Goal: Information Seeking & Learning: Learn about a topic

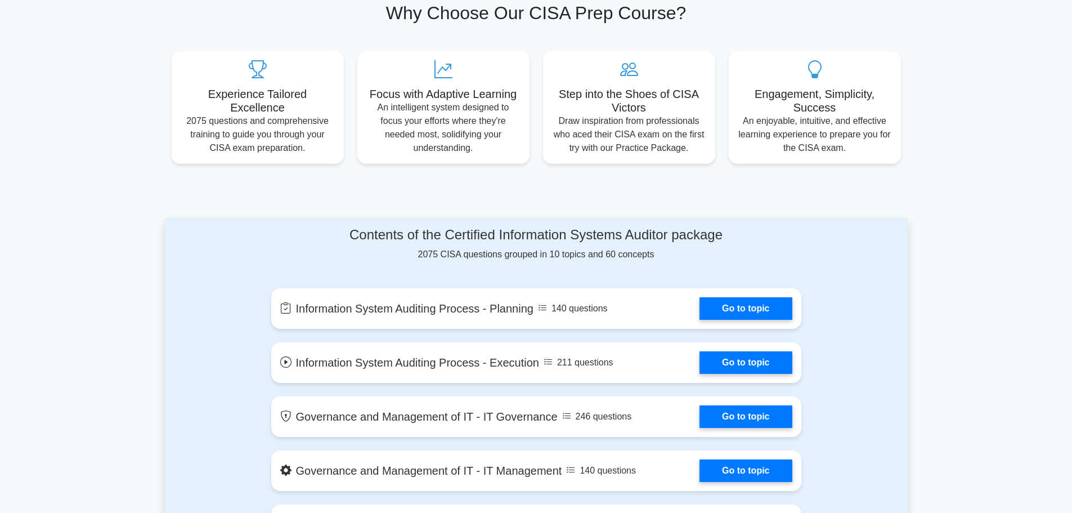
scroll to position [379, 0]
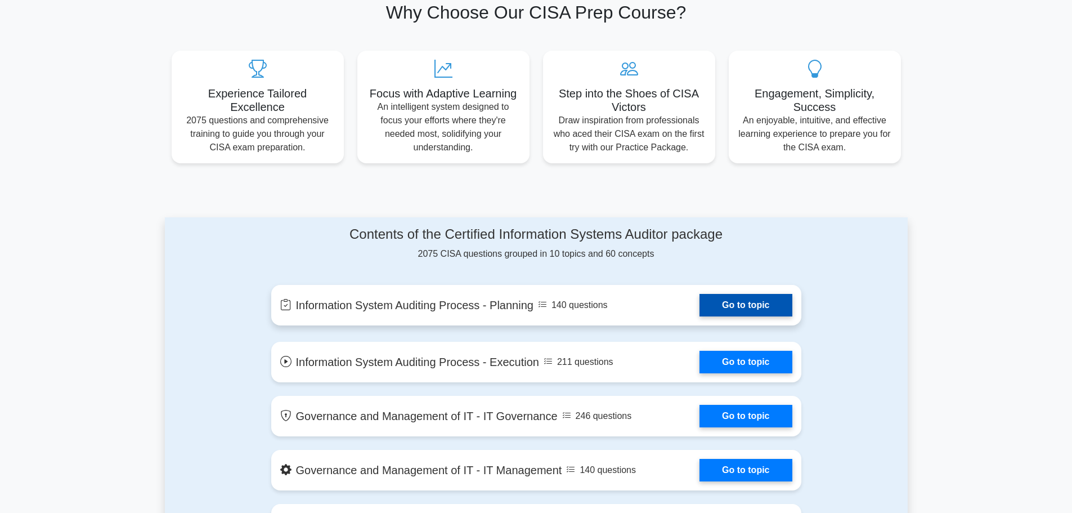
click at [769, 308] on link "Go to topic" at bounding box center [746, 305] width 92 height 23
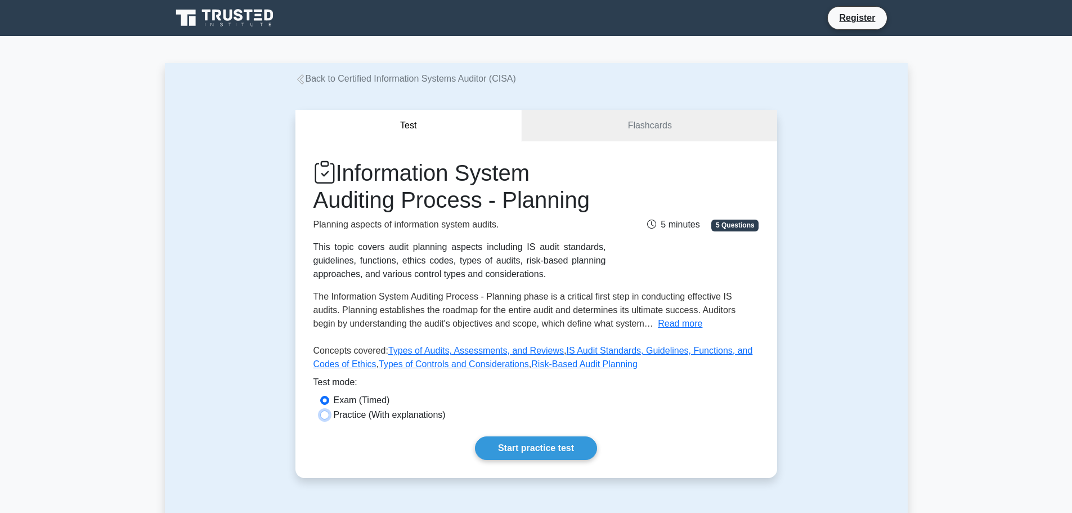
click at [326, 414] on input "Practice (With explanations)" at bounding box center [324, 414] width 9 height 9
radio input "true"
click at [507, 442] on link "Start practice test" at bounding box center [536, 448] width 122 height 24
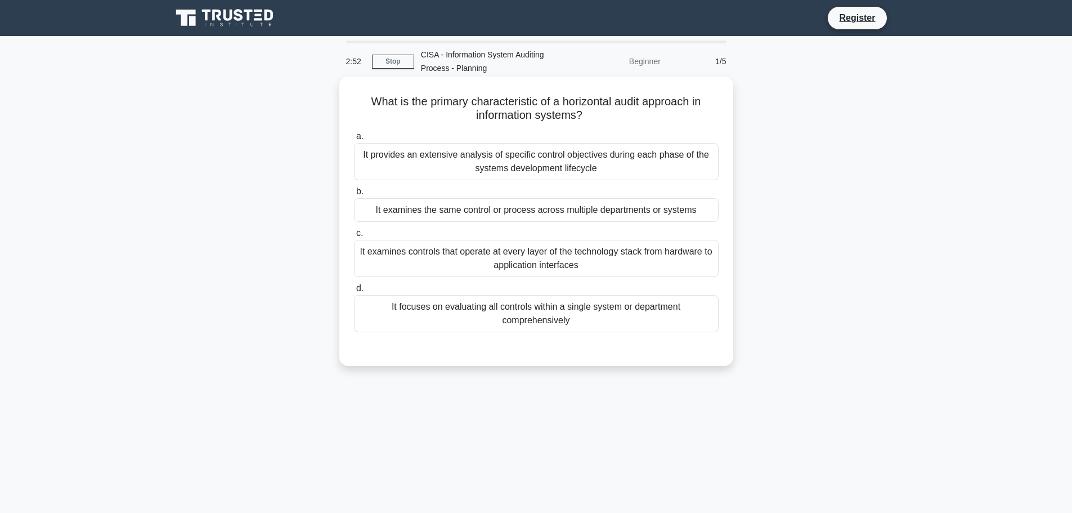
click at [630, 207] on div "It examines the same control or process across multiple departments or systems" at bounding box center [536, 210] width 365 height 24
click at [354, 195] on input "b. It examines the same control or process across multiple departments or syste…" at bounding box center [354, 191] width 0 height 7
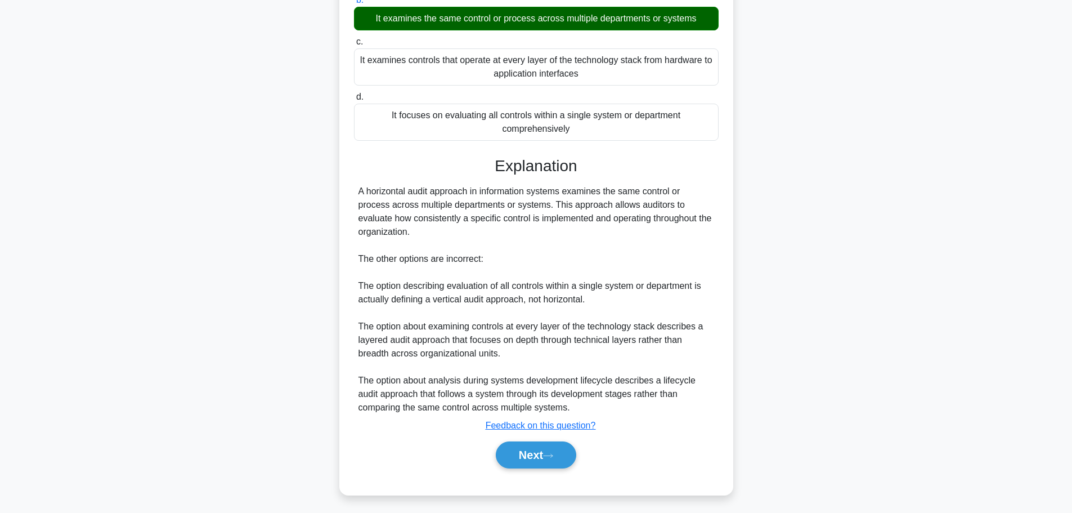
scroll to position [192, 0]
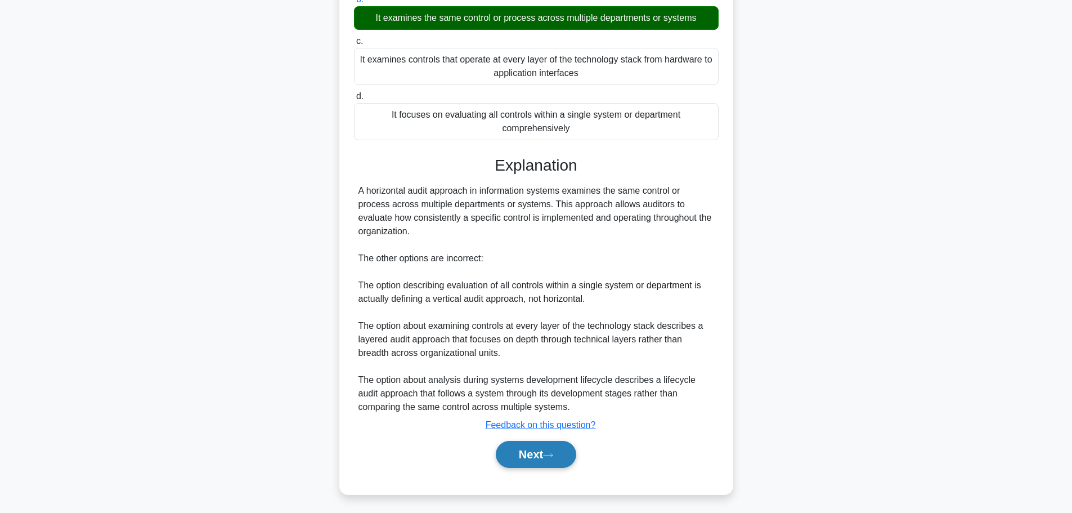
click at [564, 456] on button "Next" at bounding box center [536, 454] width 80 height 27
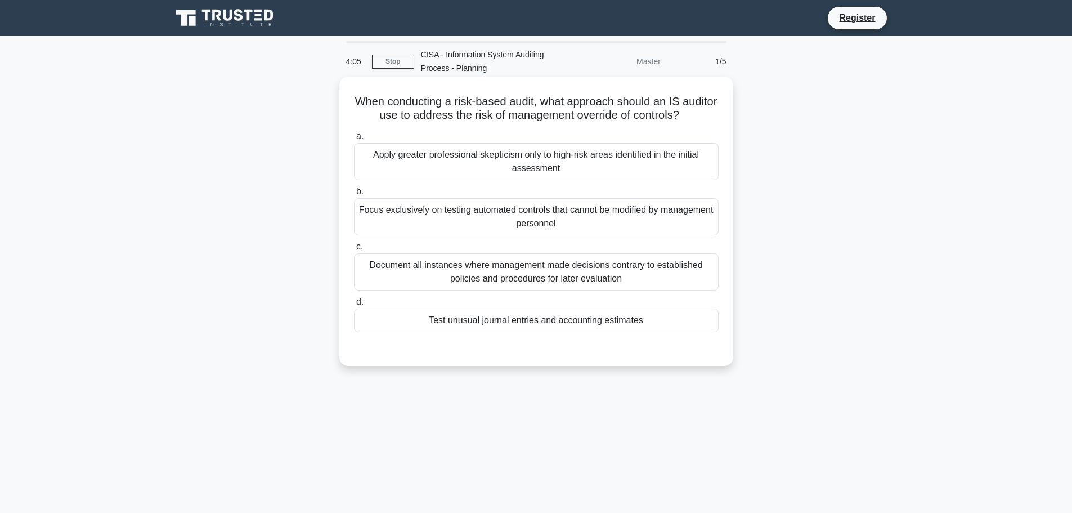
scroll to position [1, 0]
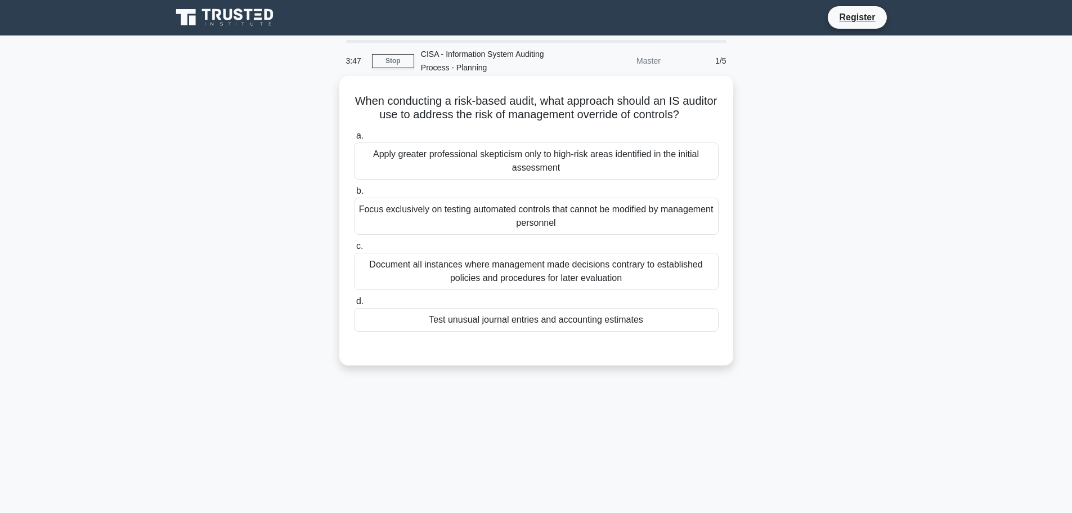
click at [507, 315] on div "Test unusual journal entries and accounting estimates" at bounding box center [536, 320] width 365 height 24
click at [354, 305] on input "d. Test unusual journal entries and accounting estimates" at bounding box center [354, 301] width 0 height 7
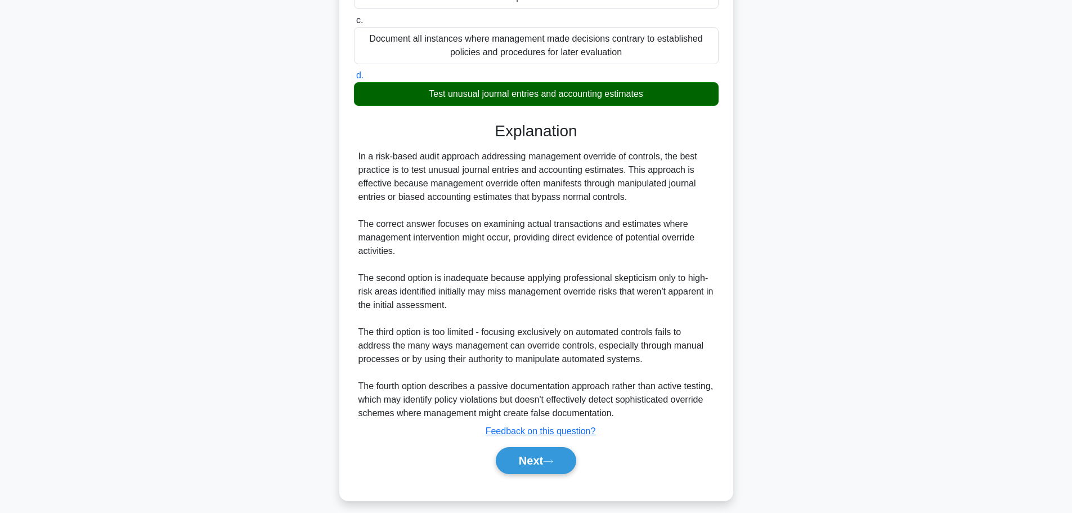
scroll to position [225, 0]
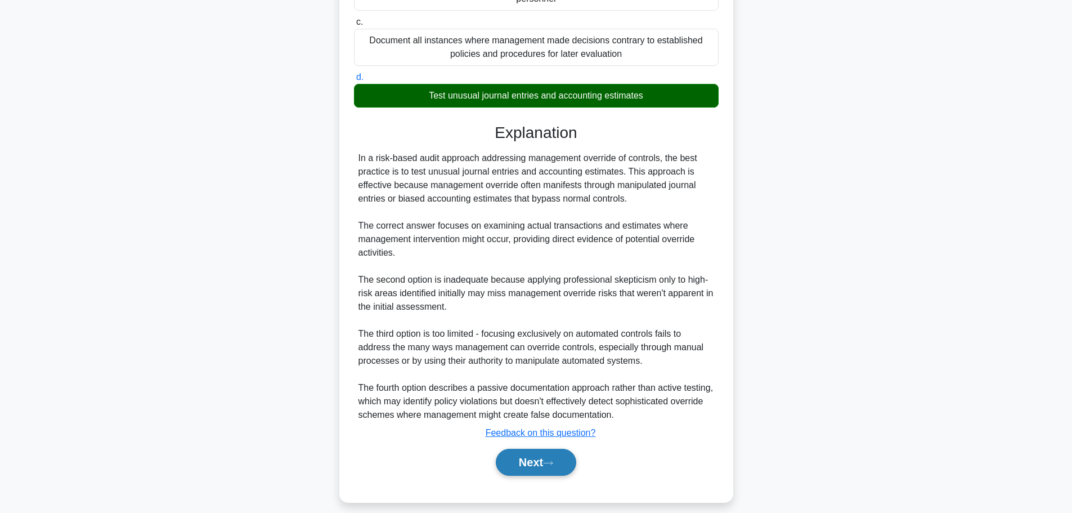
click at [527, 464] on button "Next" at bounding box center [536, 462] width 80 height 27
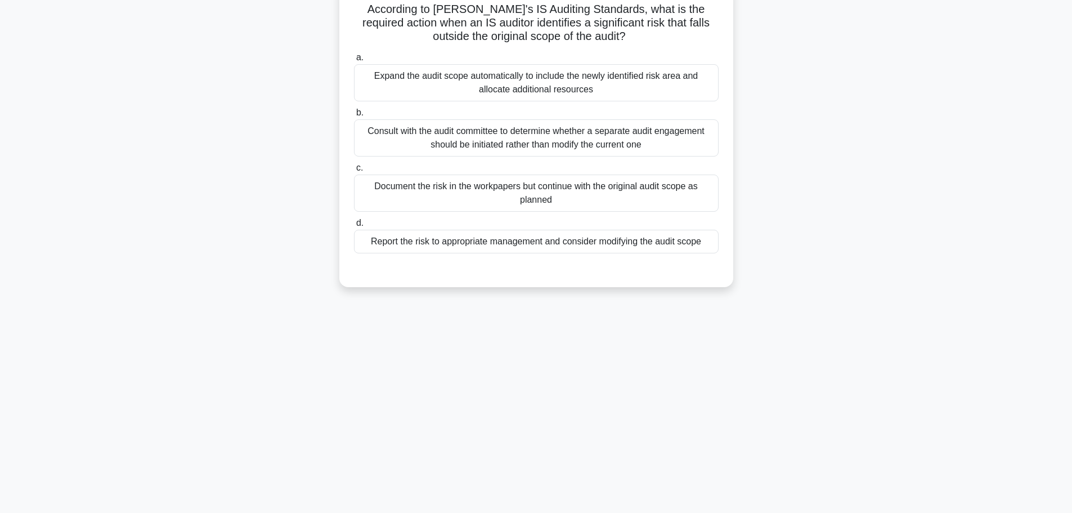
scroll to position [0, 0]
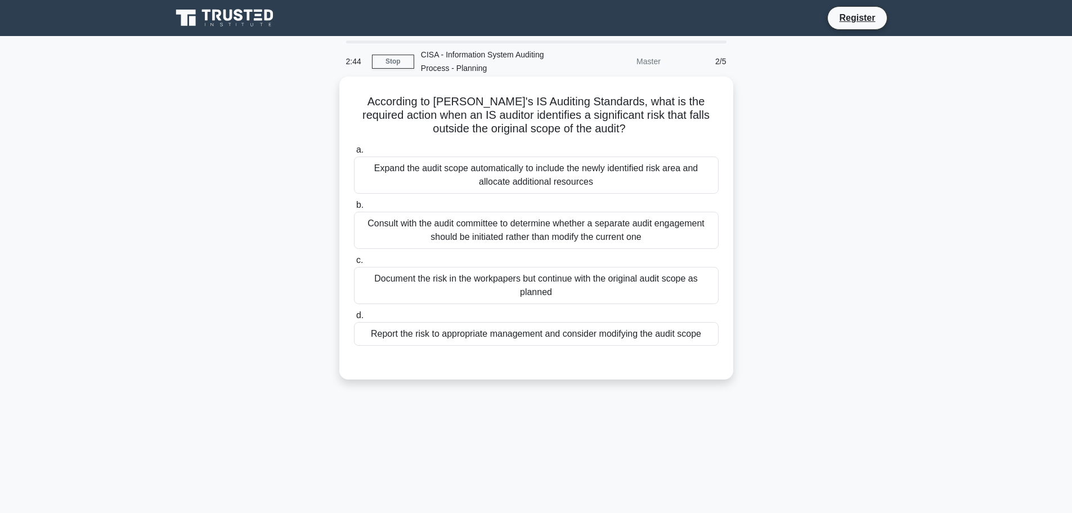
click at [512, 235] on div "Consult with the audit committee to determine whether a separate audit engageme…" at bounding box center [536, 230] width 365 height 37
click at [354, 209] on input "b. Consult with the audit committee to determine whether a separate audit engag…" at bounding box center [354, 204] width 0 height 7
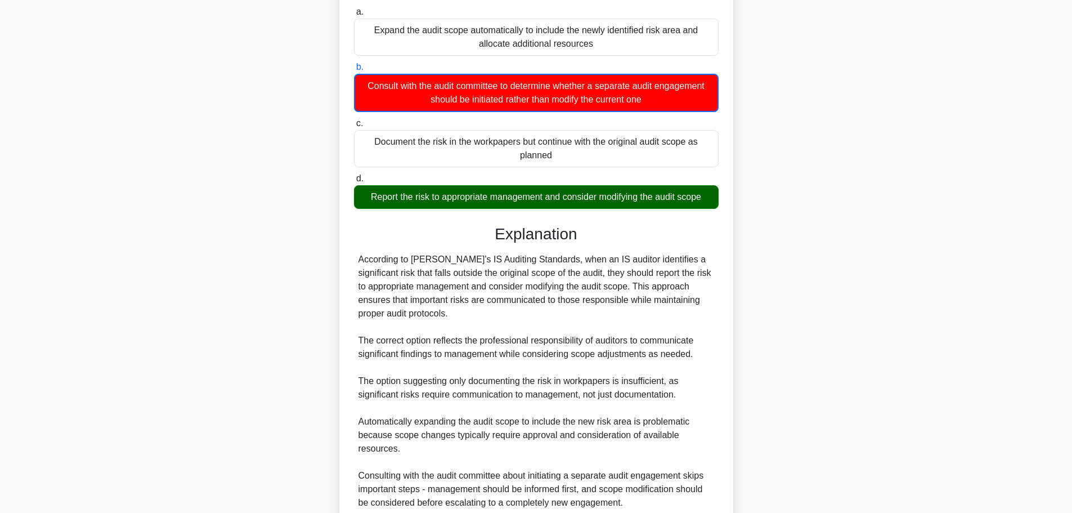
scroll to position [237, 0]
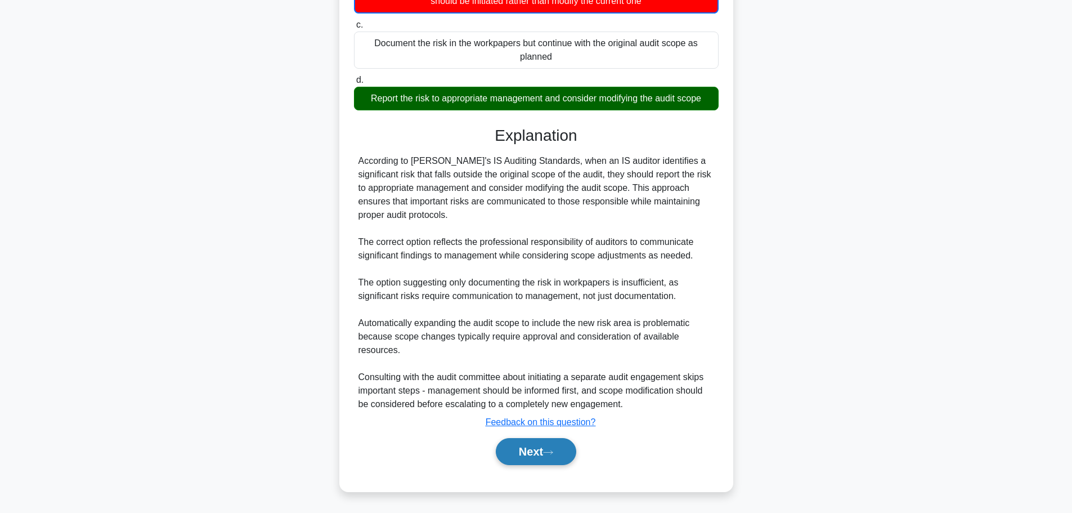
click at [541, 445] on button "Next" at bounding box center [536, 451] width 80 height 27
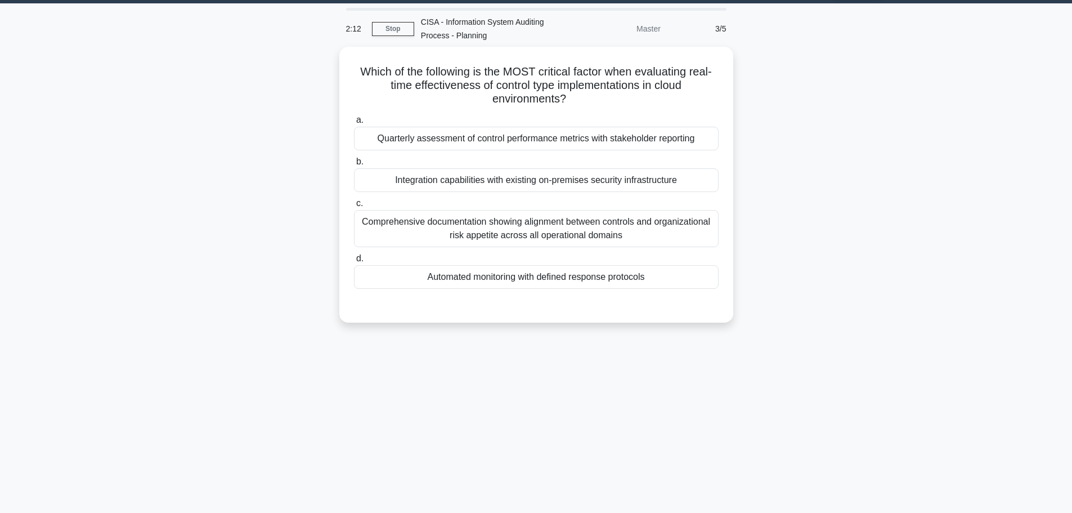
scroll to position [32, 0]
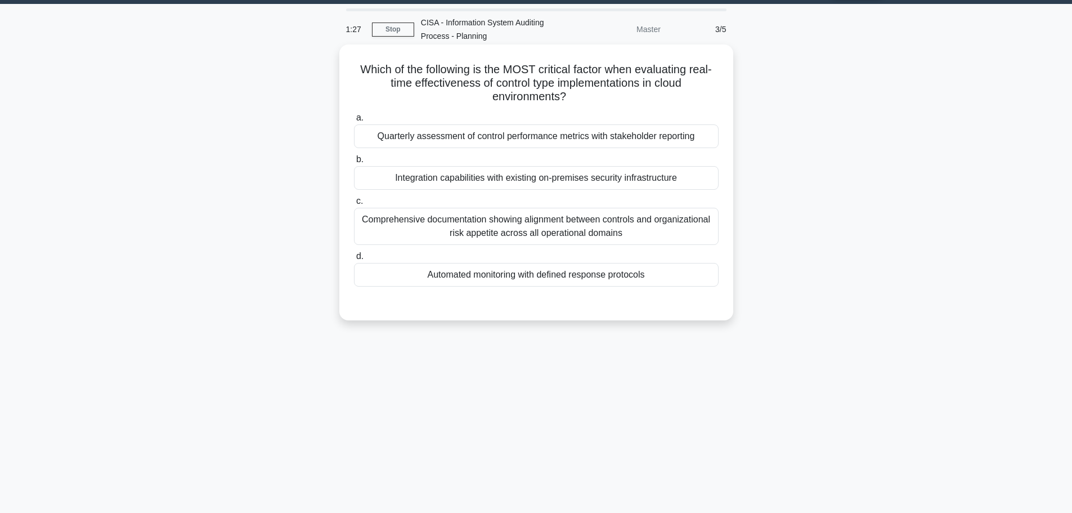
click at [498, 276] on div "Automated monitoring with defined response protocols" at bounding box center [536, 275] width 365 height 24
click at [354, 260] on input "d. Automated monitoring with defined response protocols" at bounding box center [354, 256] width 0 height 7
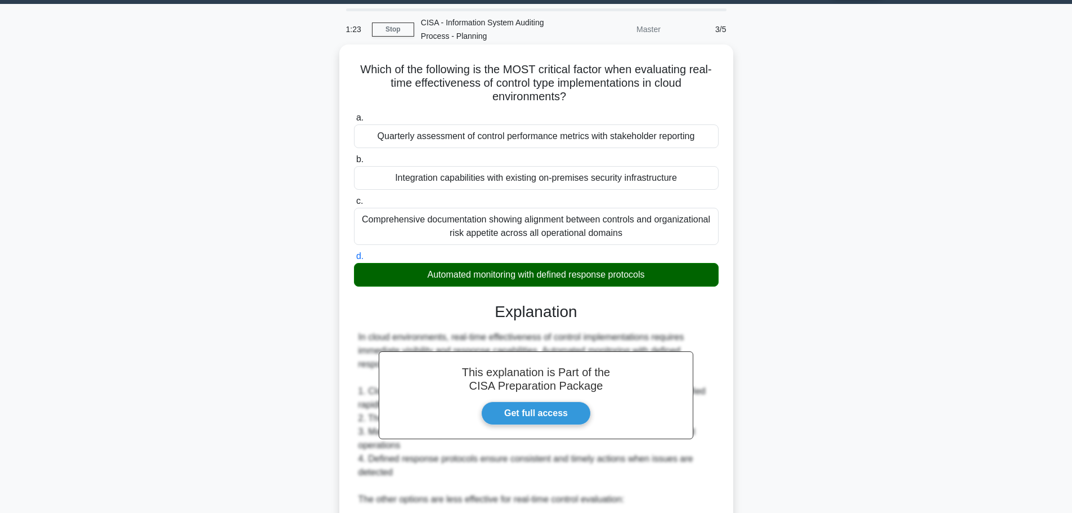
scroll to position [222, 0]
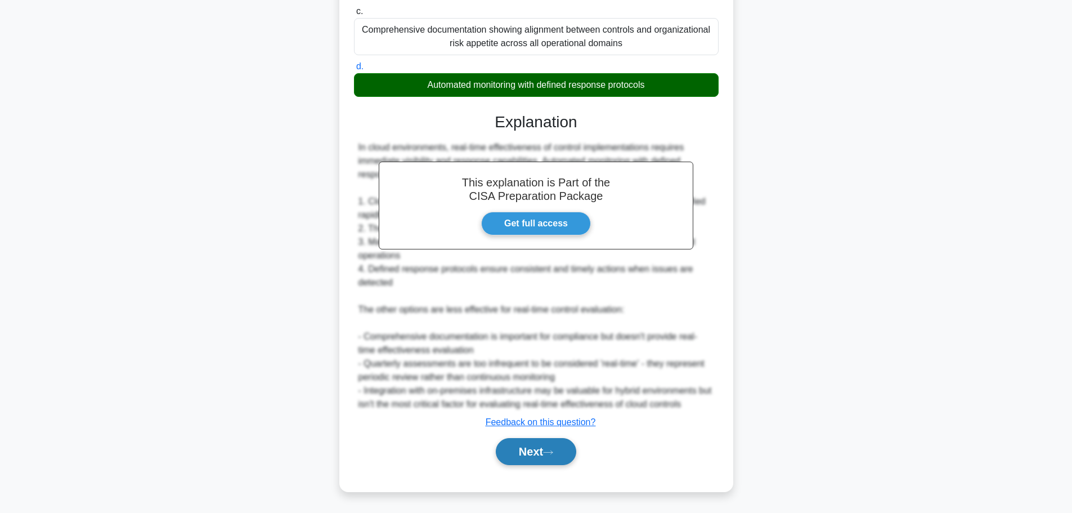
click at [550, 455] on icon at bounding box center [548, 452] width 10 height 6
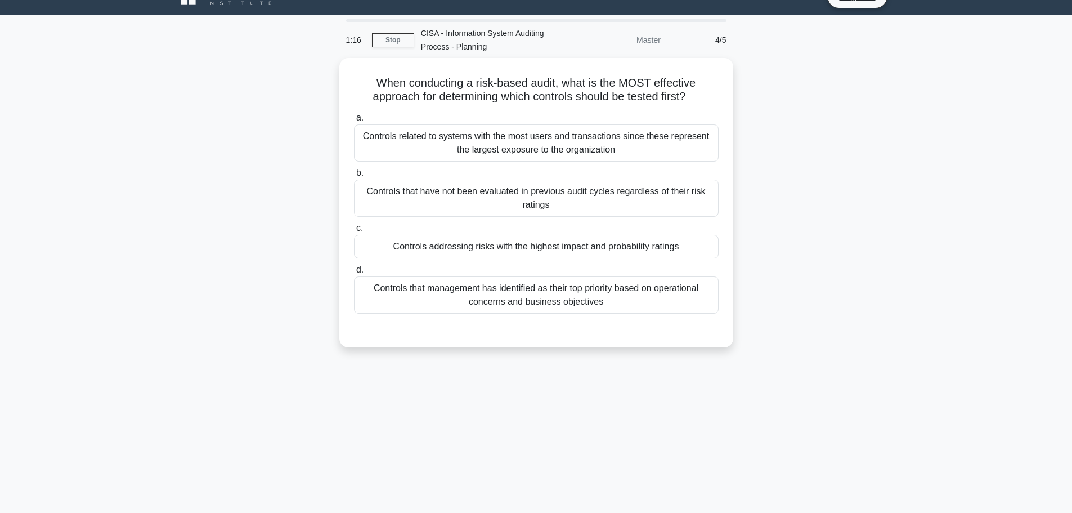
scroll to position [22, 0]
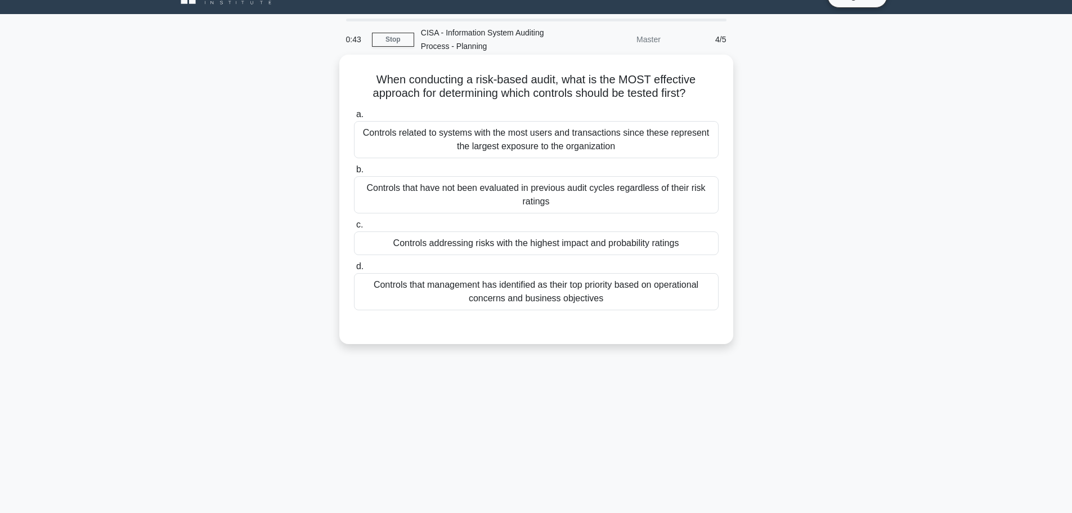
click at [558, 239] on div "Controls addressing risks with the highest impact and probability ratings" at bounding box center [536, 243] width 365 height 24
click at [354, 228] on input "c. Controls addressing risks with the highest impact and probability ratings" at bounding box center [354, 224] width 0 height 7
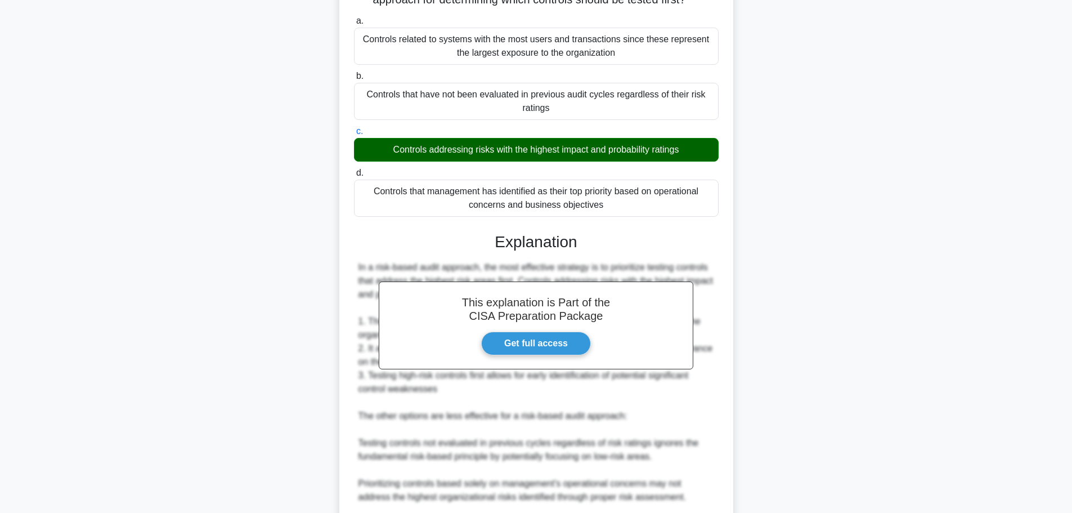
scroll to position [263, 0]
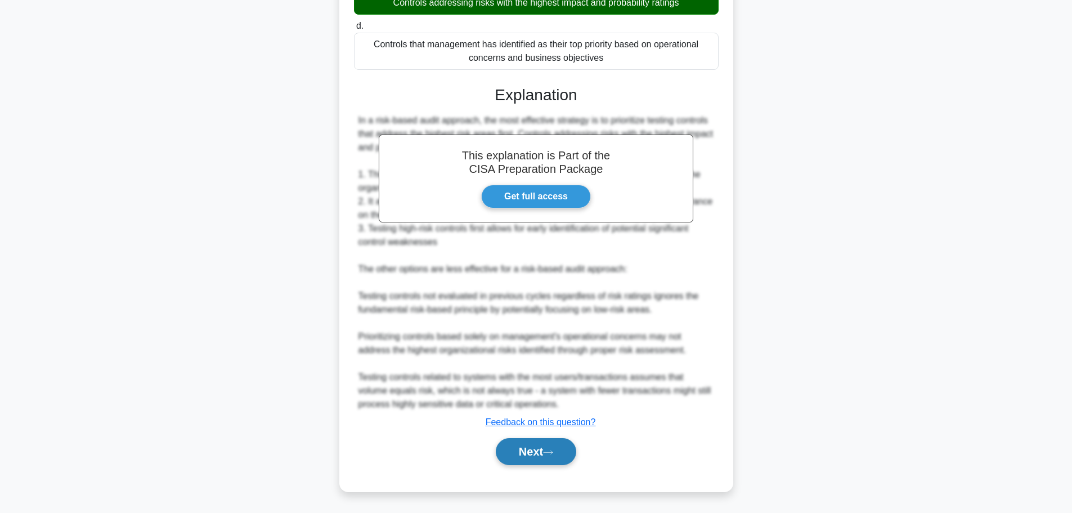
click at [550, 445] on button "Next" at bounding box center [536, 451] width 80 height 27
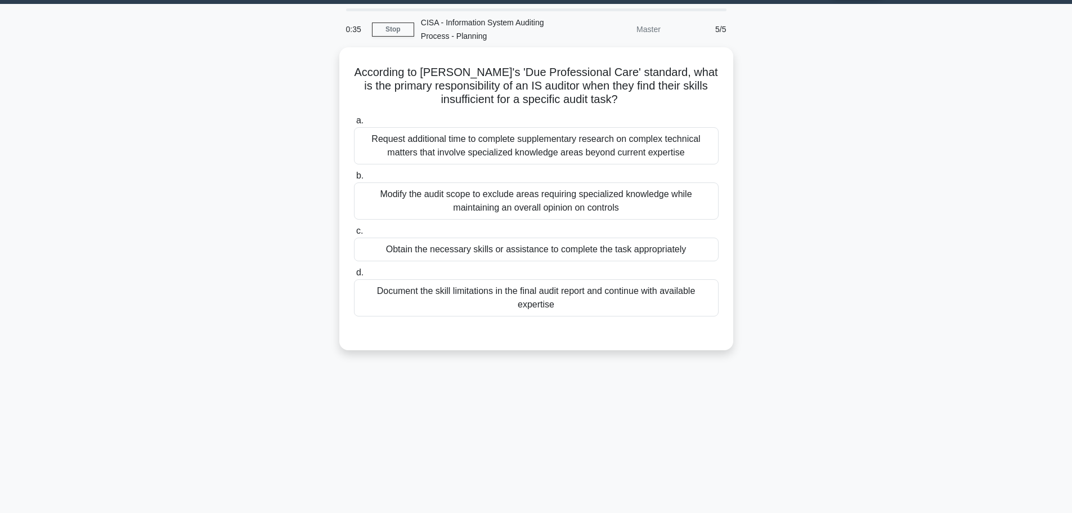
scroll to position [30, 0]
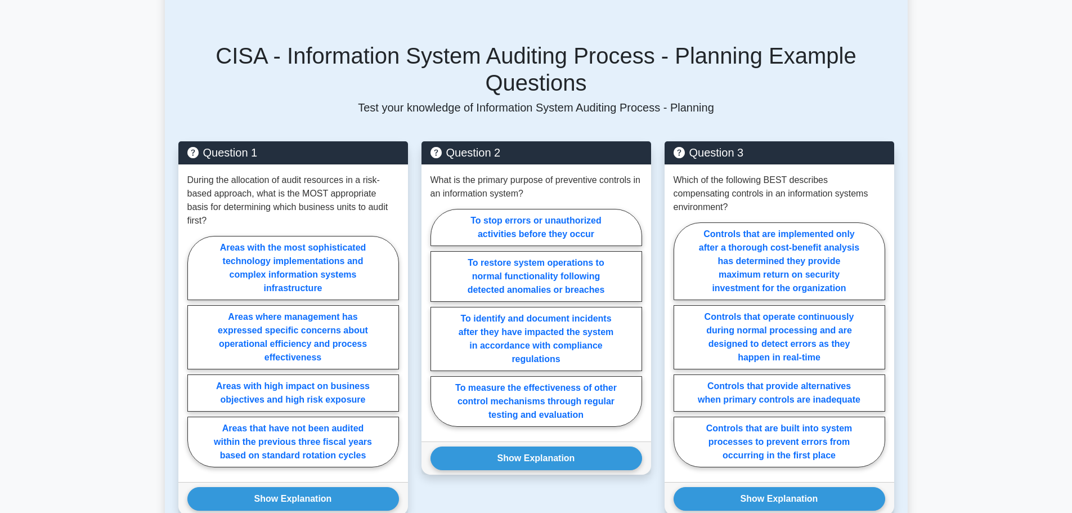
scroll to position [493, 0]
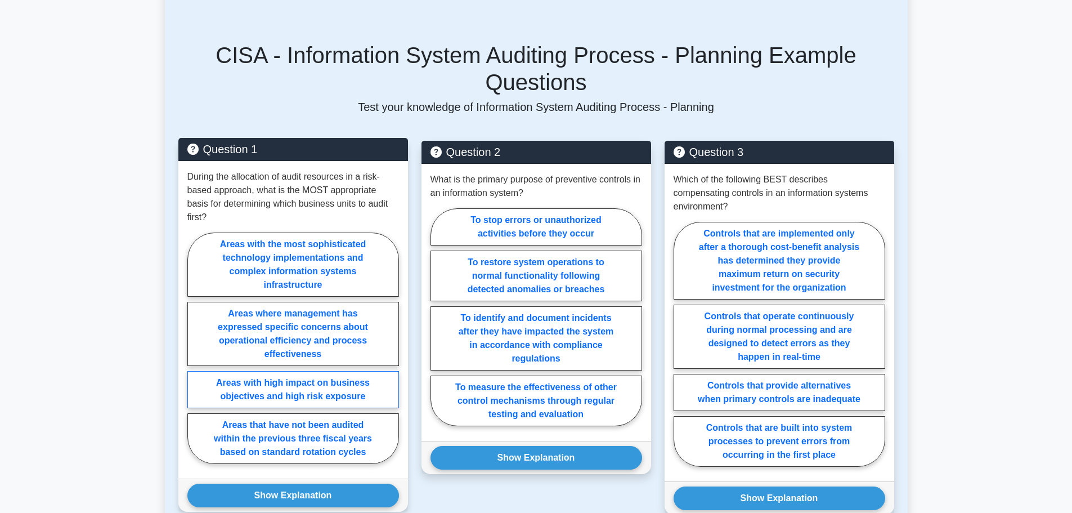
click at [322, 371] on label "Areas with high impact on business objectives and high risk exposure" at bounding box center [293, 389] width 212 height 37
click at [195, 348] on input "Areas with high impact on business objectives and high risk exposure" at bounding box center [190, 351] width 7 height 7
radio input "true"
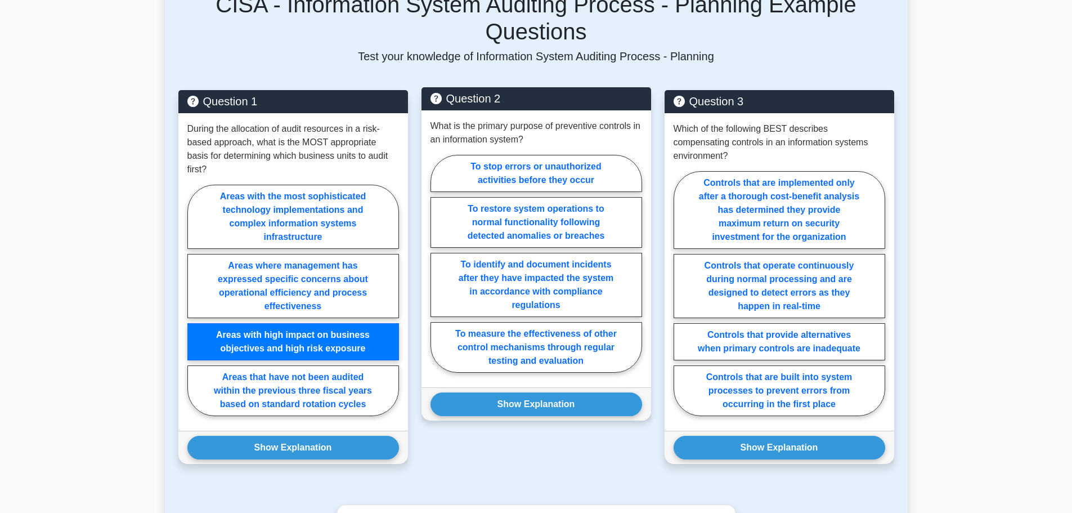
scroll to position [538, 0]
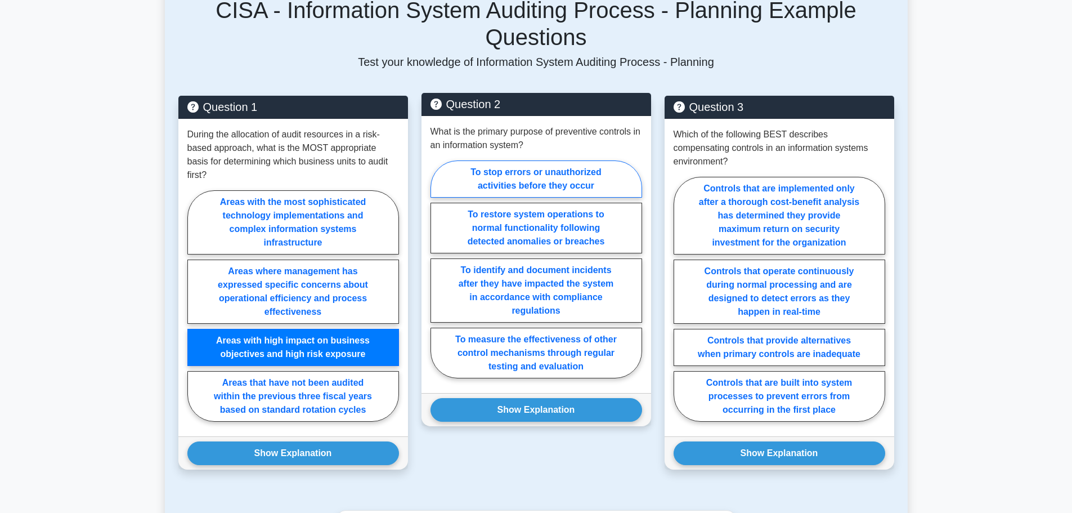
click at [532, 160] on label "To stop errors or unauthorized activities before they occur" at bounding box center [537, 178] width 212 height 37
click at [438, 269] on input "To stop errors or unauthorized activities before they occur" at bounding box center [434, 272] width 7 height 7
radio input "true"
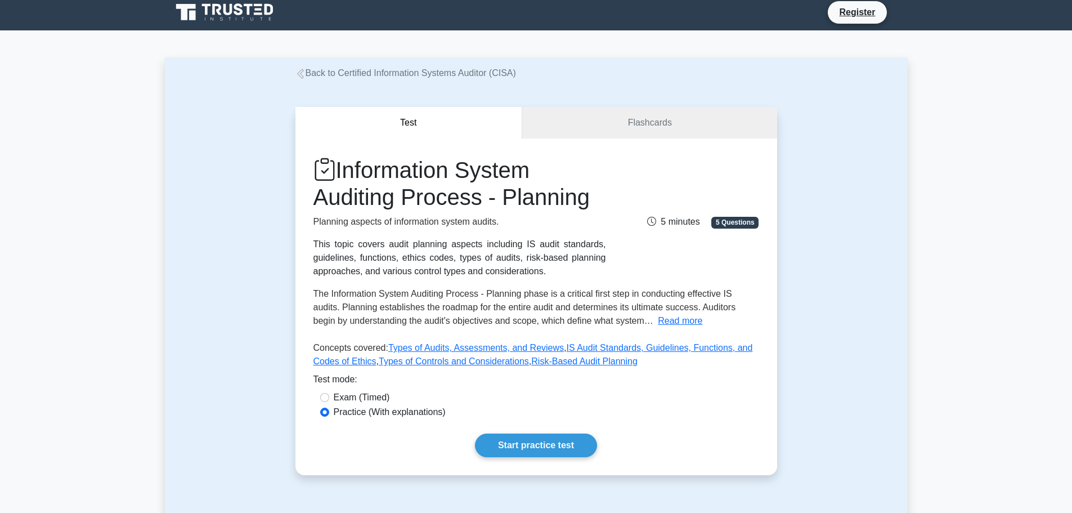
scroll to position [0, 0]
